Goal: Information Seeking & Learning: Learn about a topic

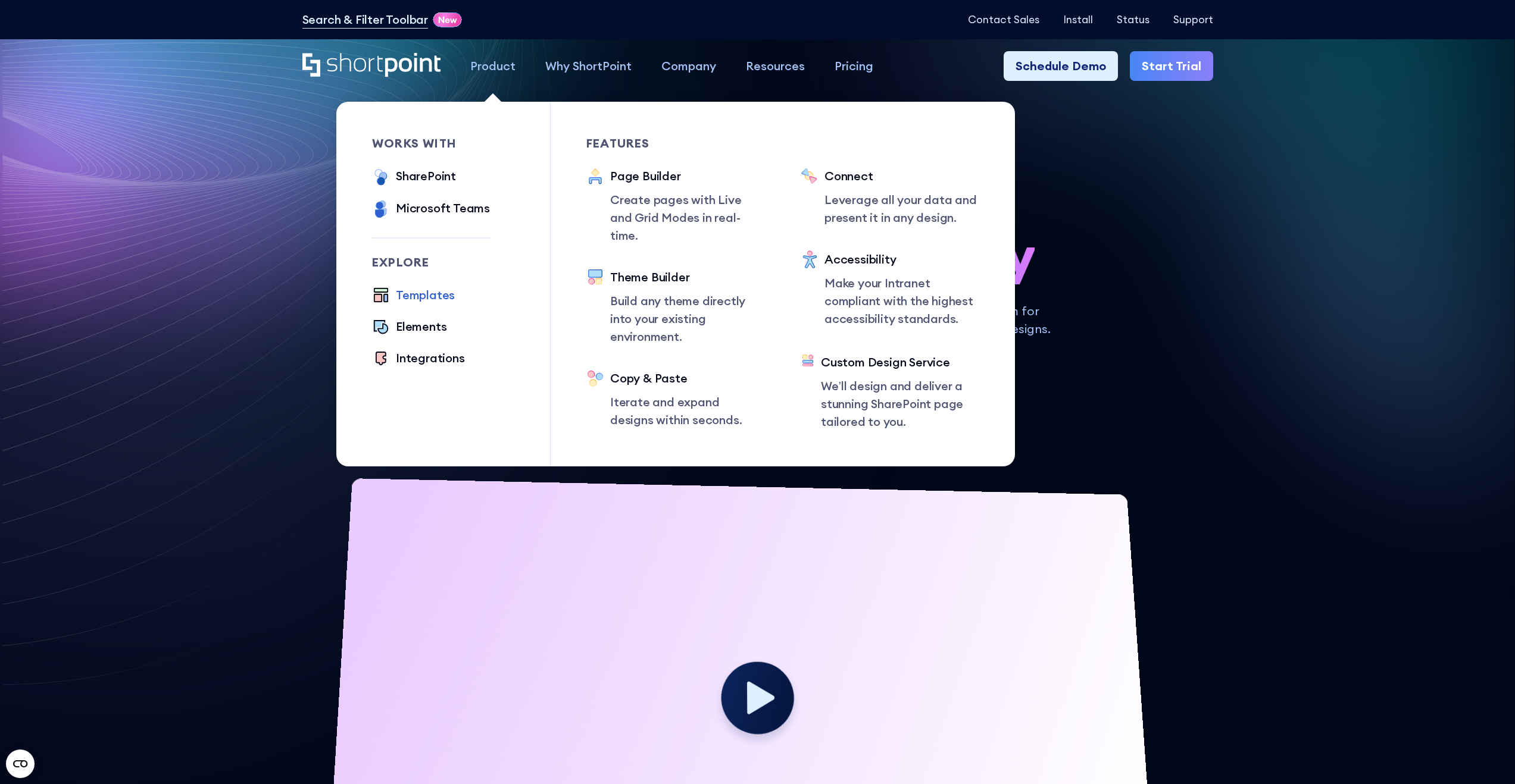
click at [435, 292] on div "Templates" at bounding box center [425, 295] width 59 height 18
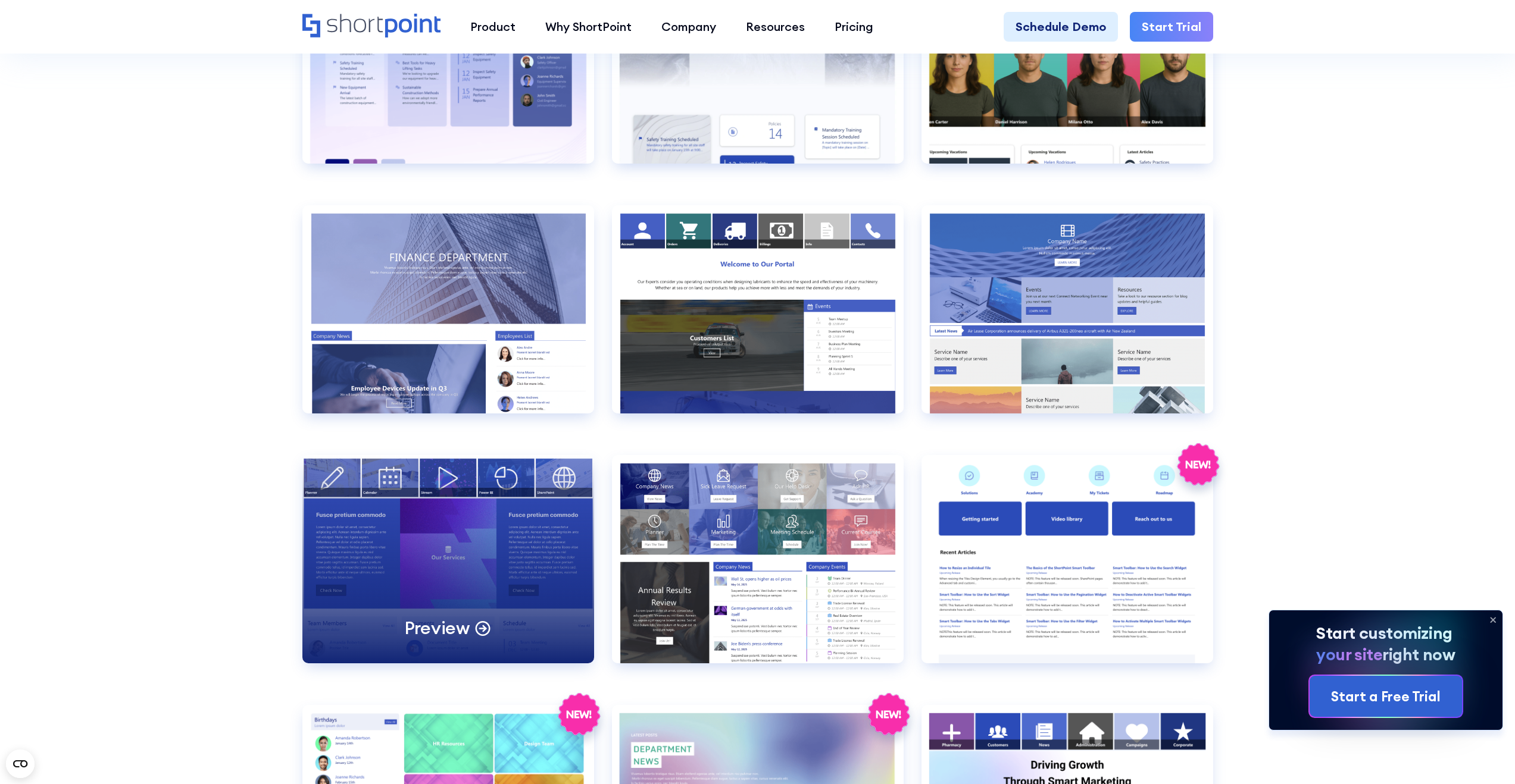
scroll to position [2191, 0]
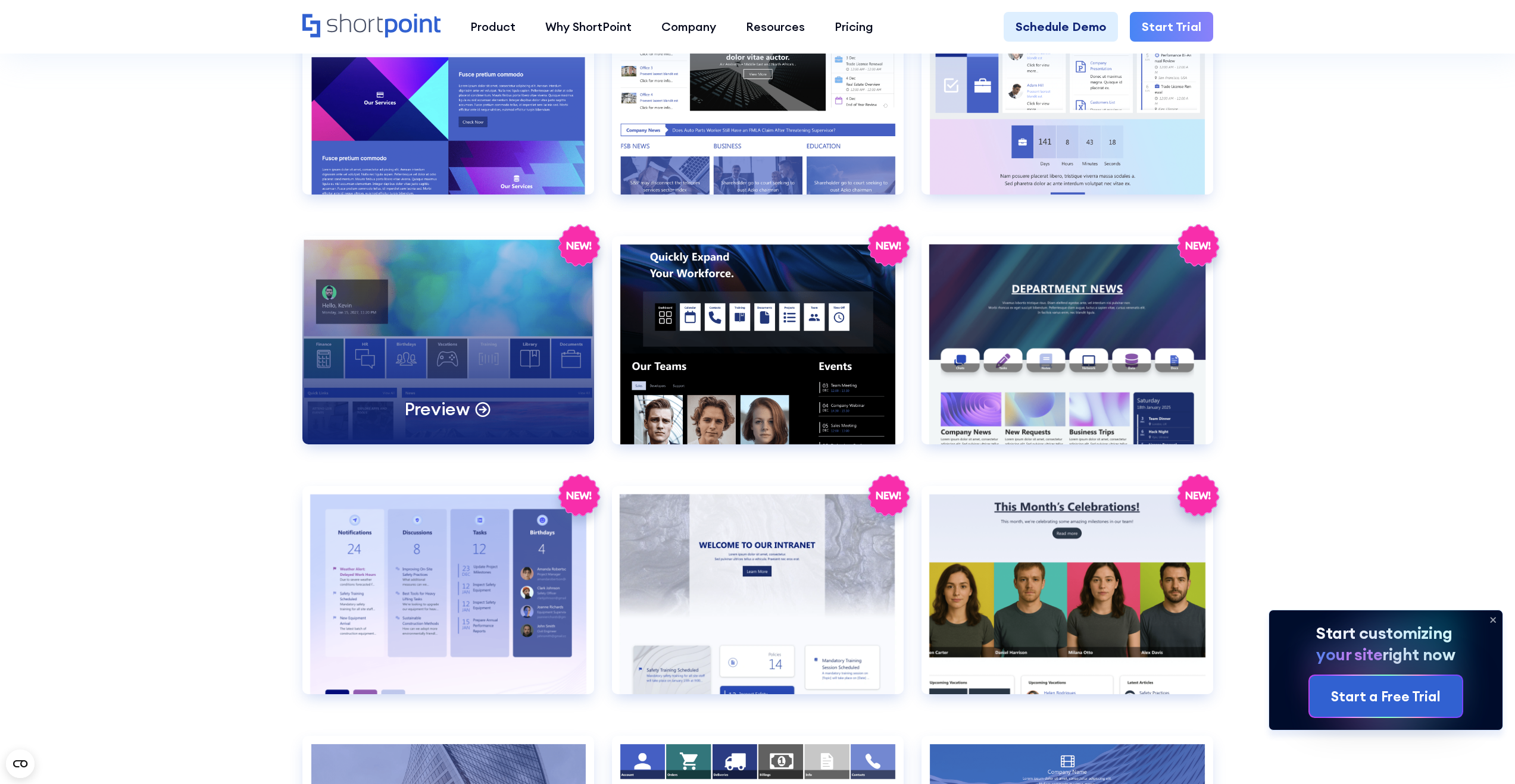
click at [494, 361] on div "Preview" at bounding box center [448, 340] width 292 height 208
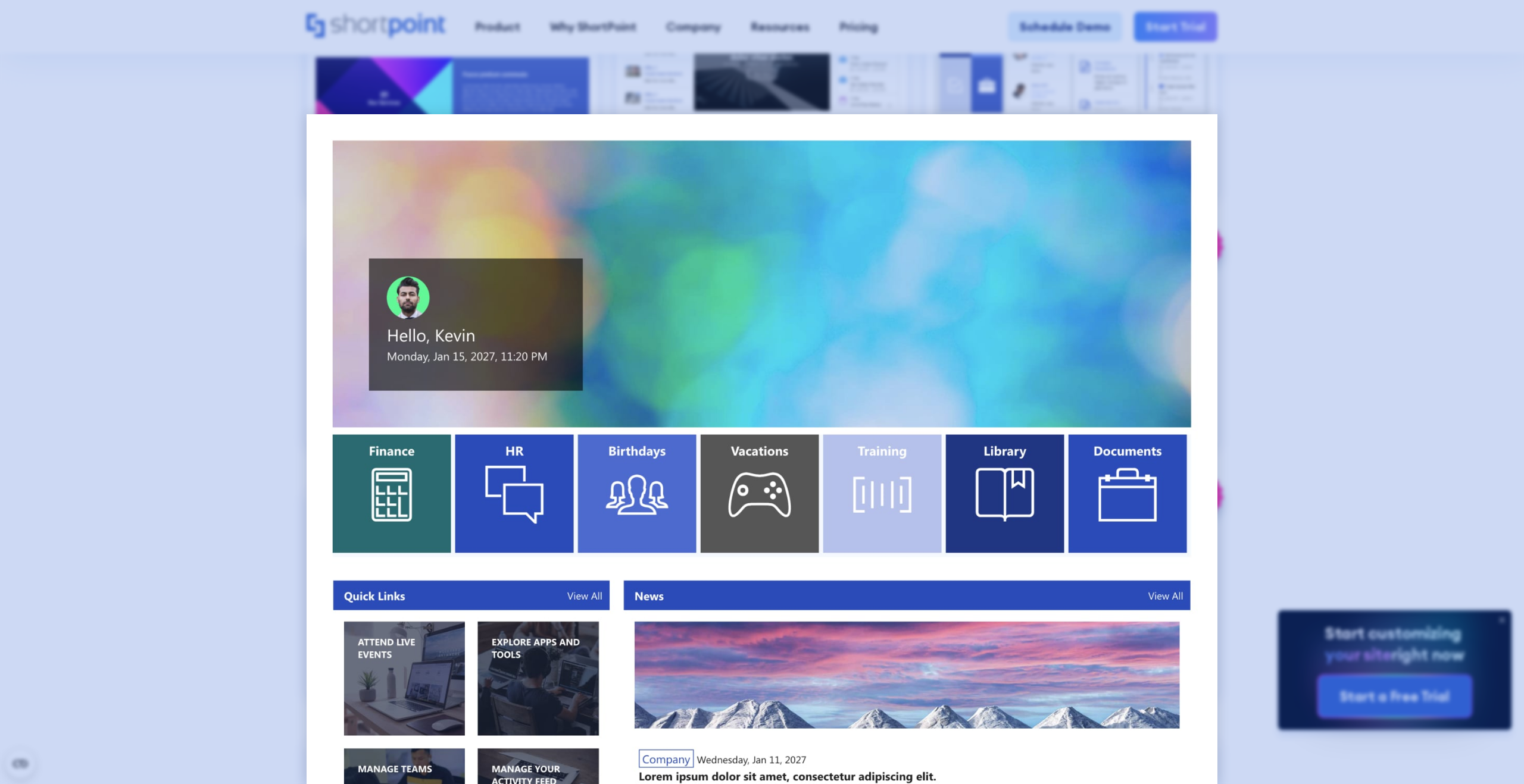
click at [1308, 102] on div at bounding box center [762, 392] width 1524 height 784
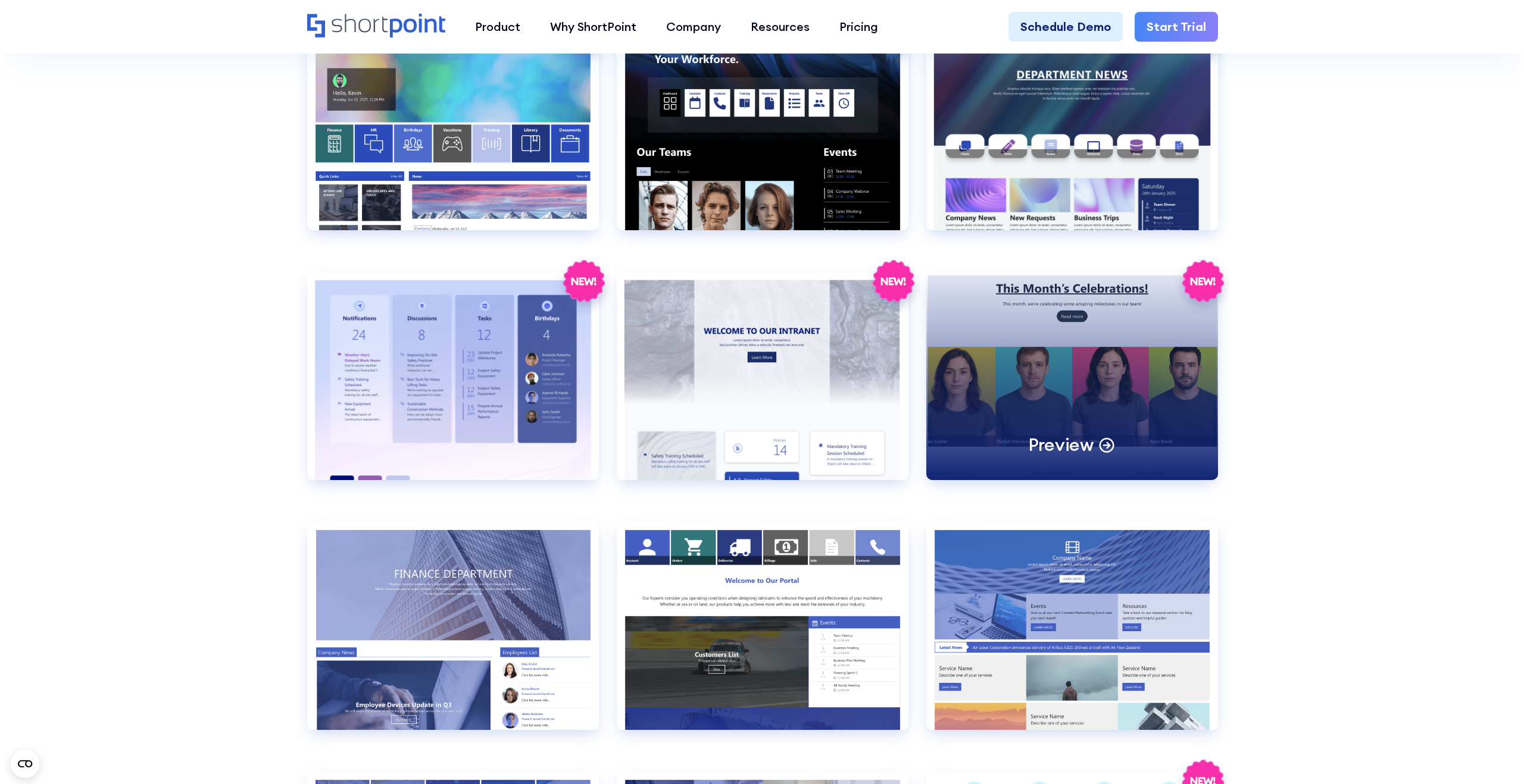
scroll to position [2238, 0]
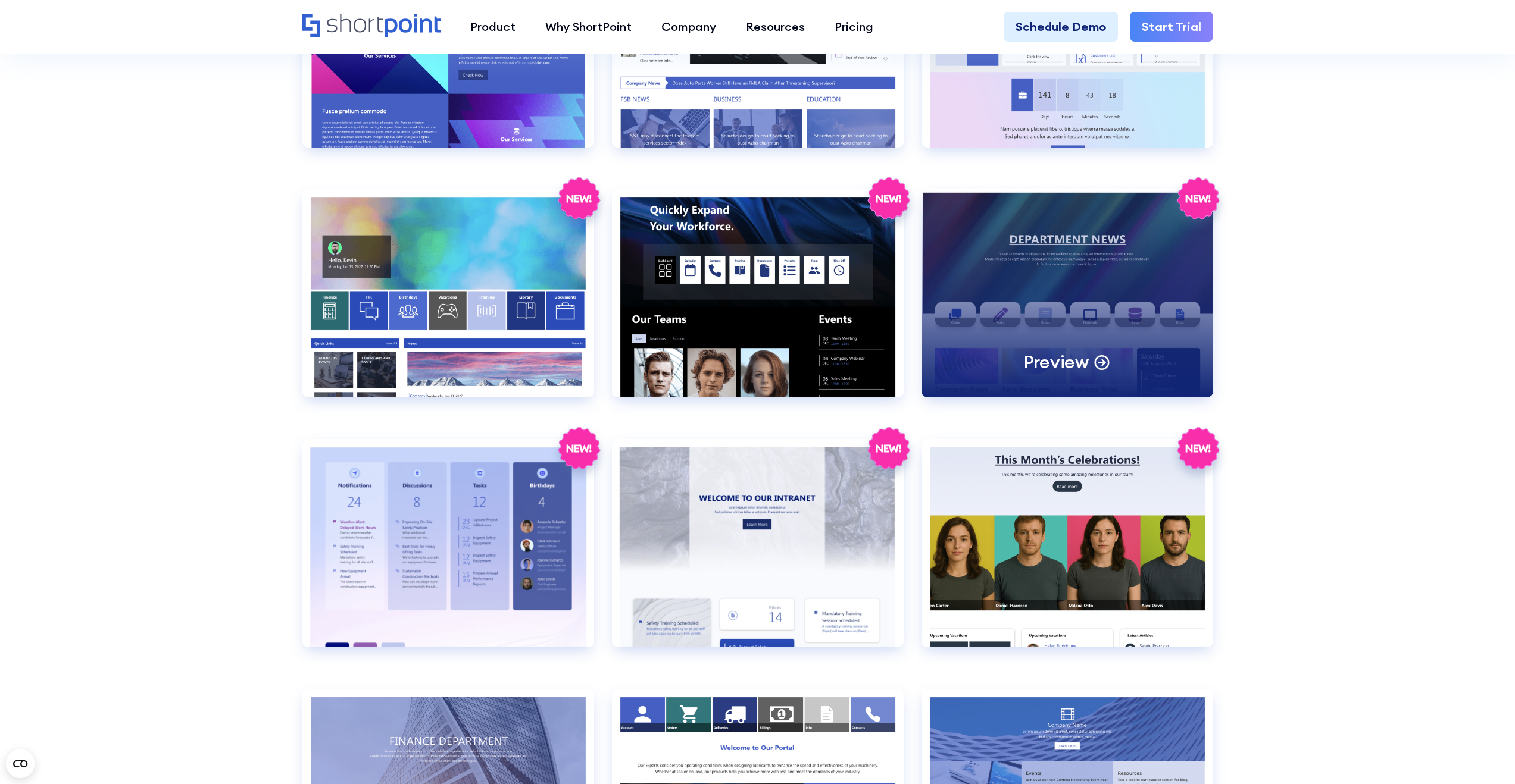
click at [1109, 249] on div "Preview" at bounding box center [1068, 293] width 292 height 208
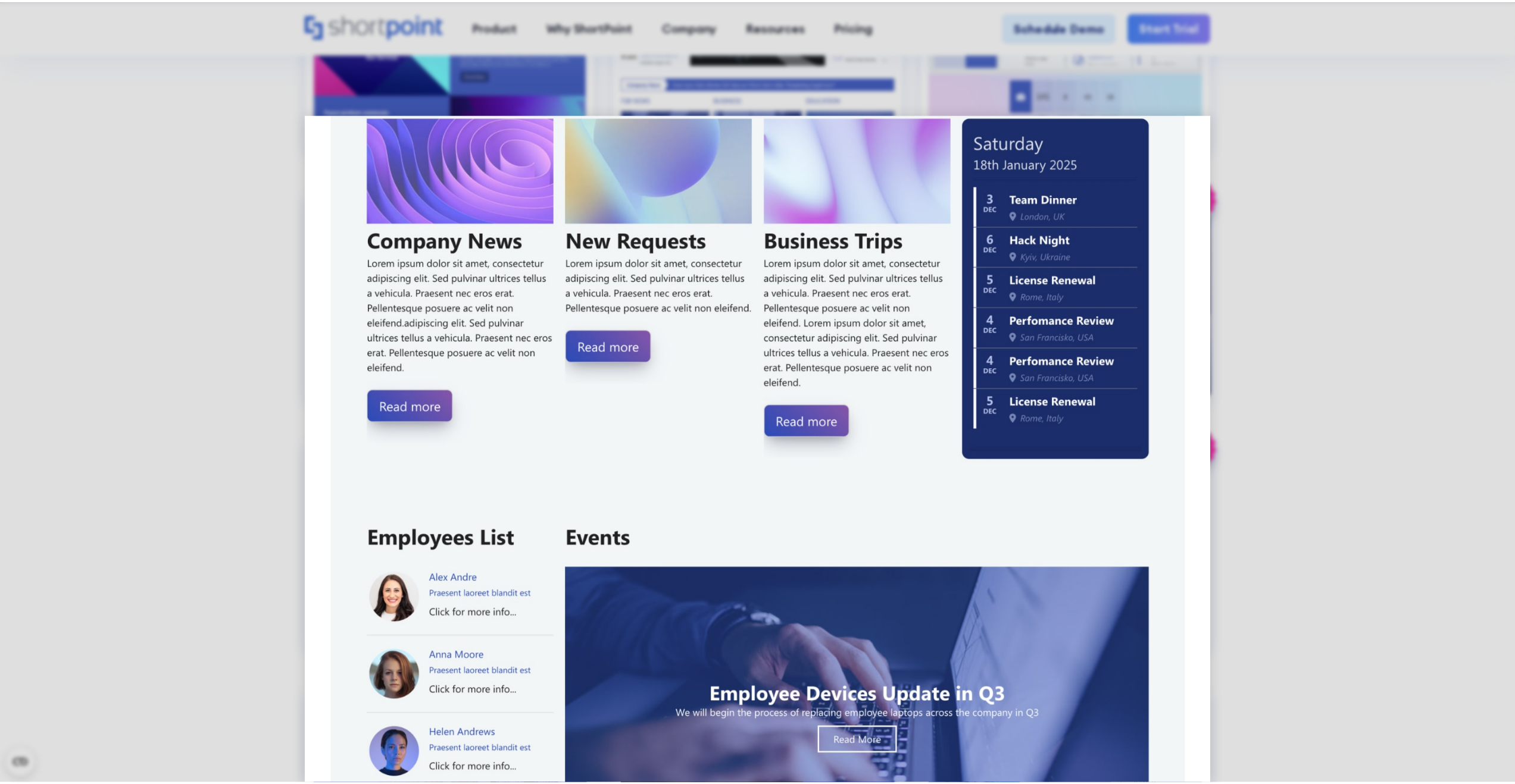
scroll to position [1072, 0]
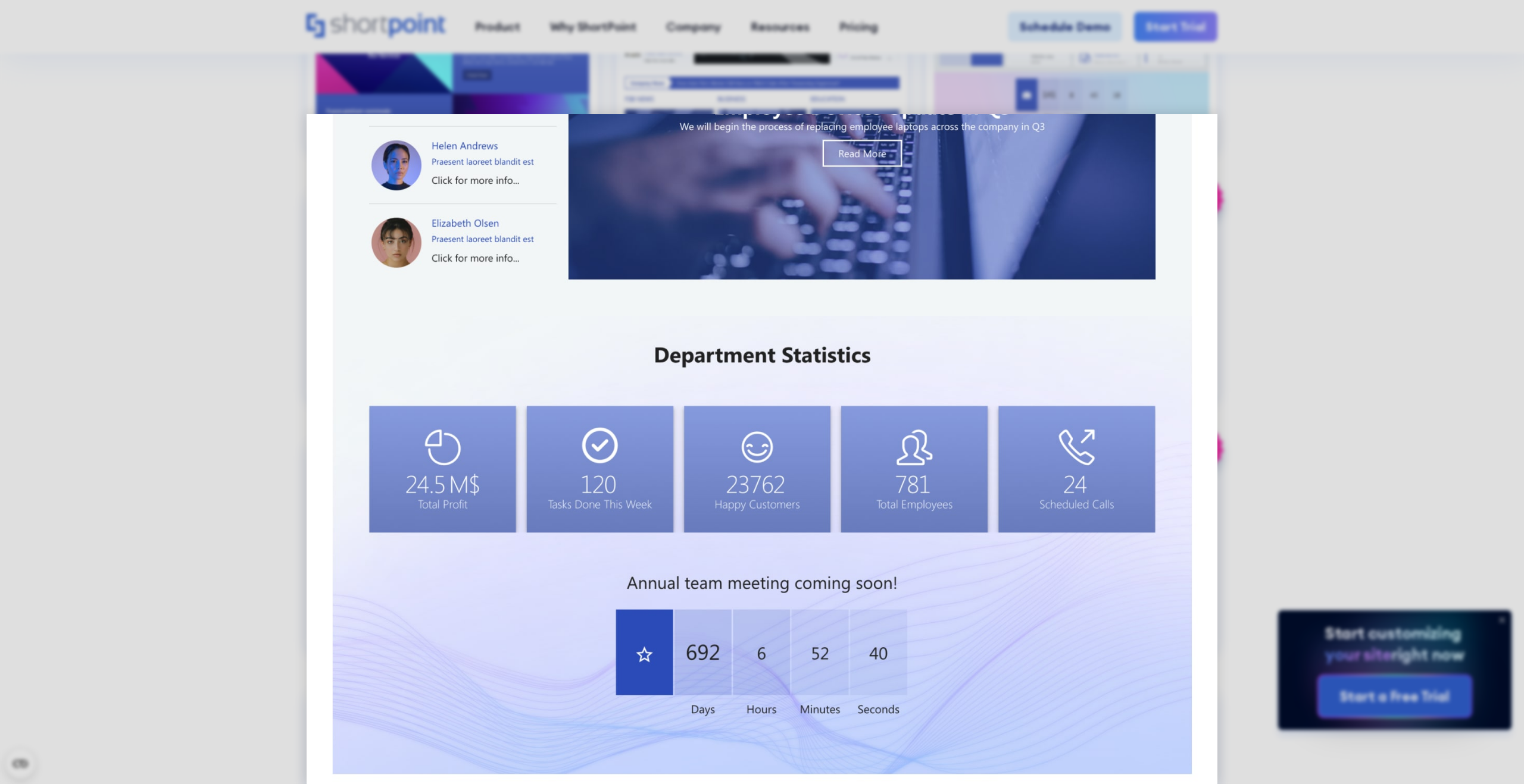
drag, startPoint x: 1406, startPoint y: 420, endPoint x: 1403, endPoint y: 545, distance: 125.0
click at [1406, 420] on div at bounding box center [762, 392] width 1524 height 784
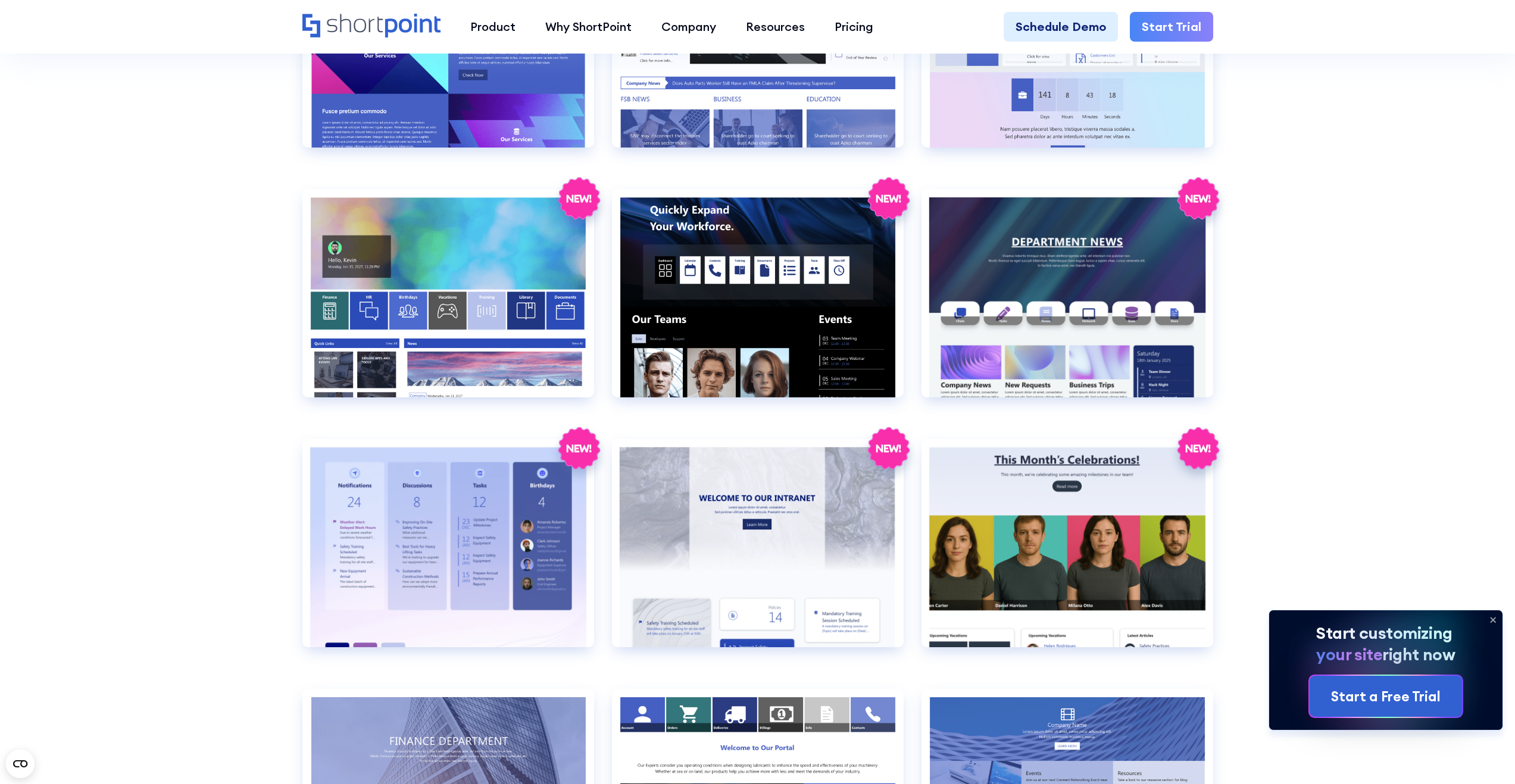
click at [1492, 620] on icon at bounding box center [1492, 620] width 5 height 5
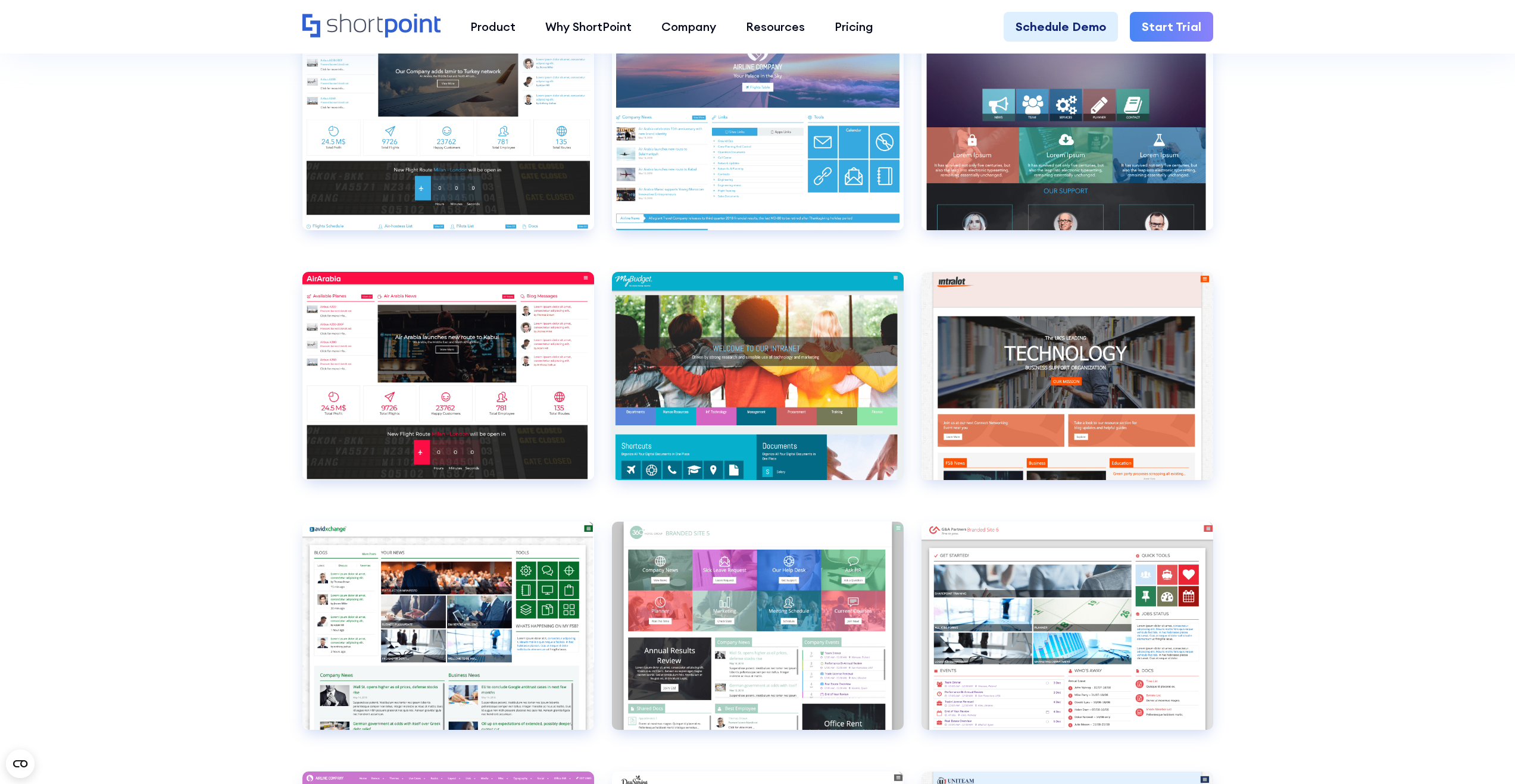
scroll to position [4336, 0]
